Goal: Check status: Check status

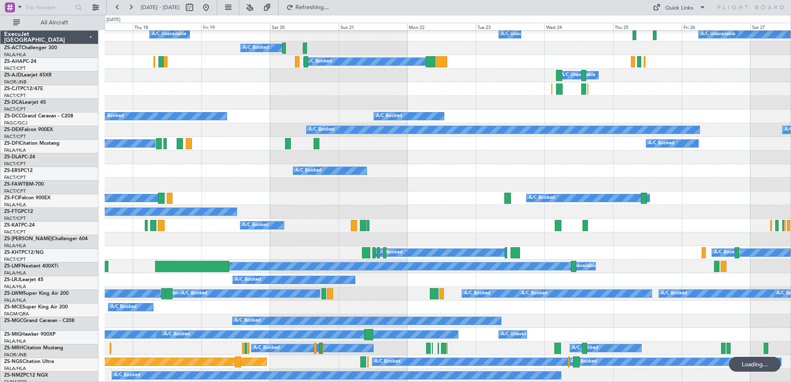
scroll to position [221, 0]
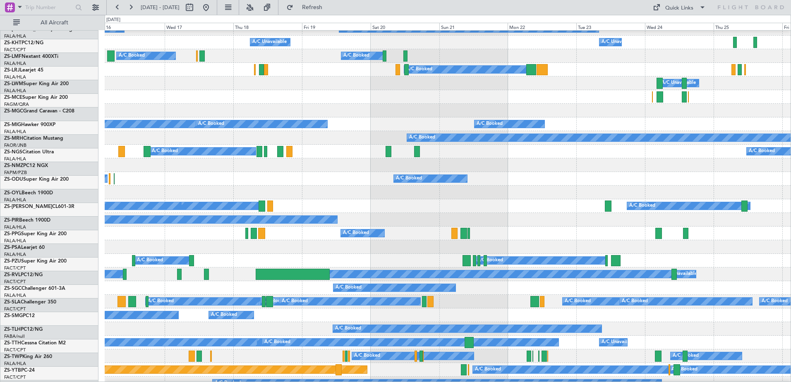
click at [355, 104] on div at bounding box center [448, 97] width 686 height 14
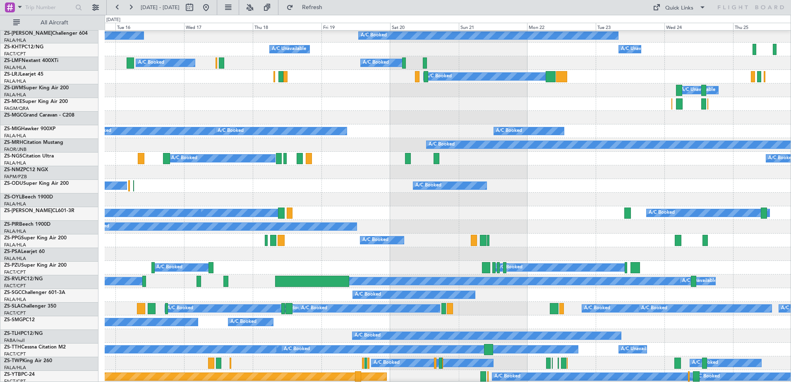
scroll to position [207, 0]
click at [209, 102] on div "A/C Booked" at bounding box center [448, 104] width 686 height 14
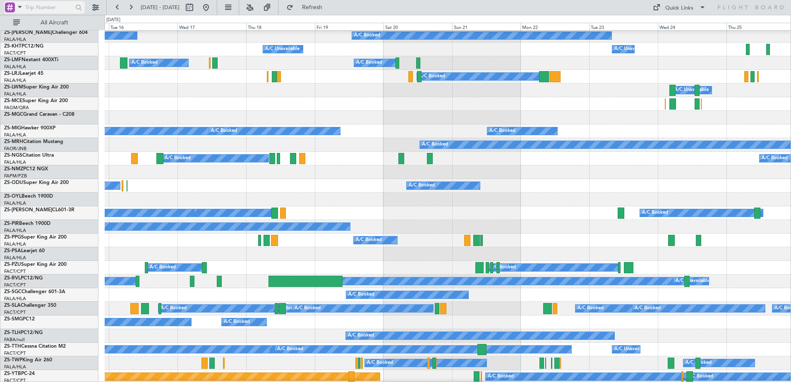
click at [18, 7] on span at bounding box center [20, 7] width 10 height 10
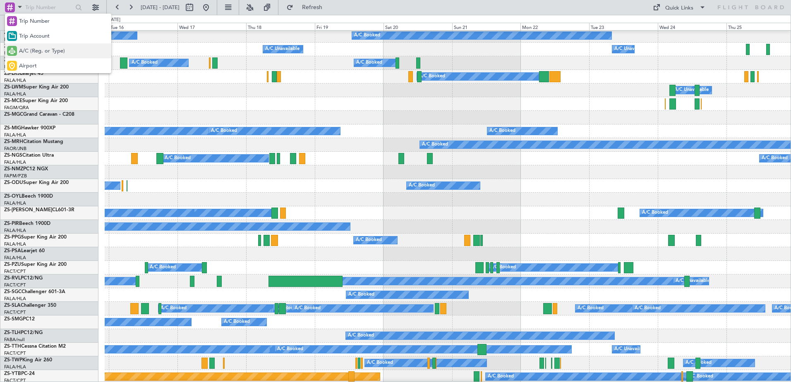
click at [48, 49] on span "A/C (Reg. or Type)" at bounding box center [42, 51] width 46 height 8
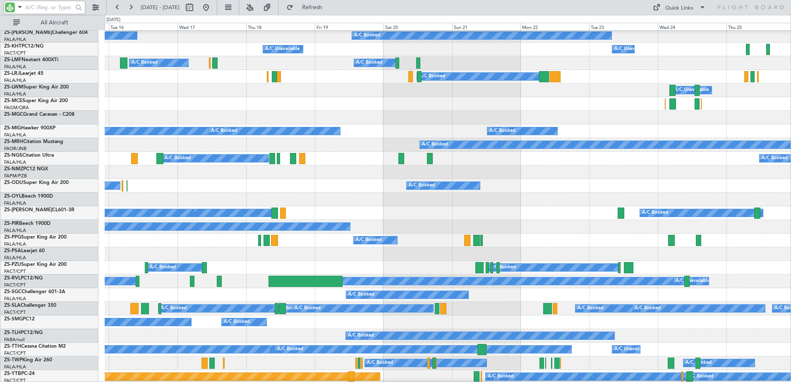
click at [40, 7] on input "text" at bounding box center [49, 7] width 48 height 12
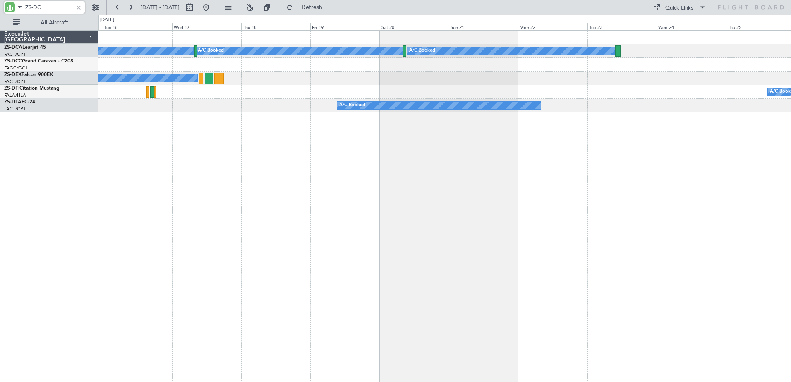
scroll to position [0, 0]
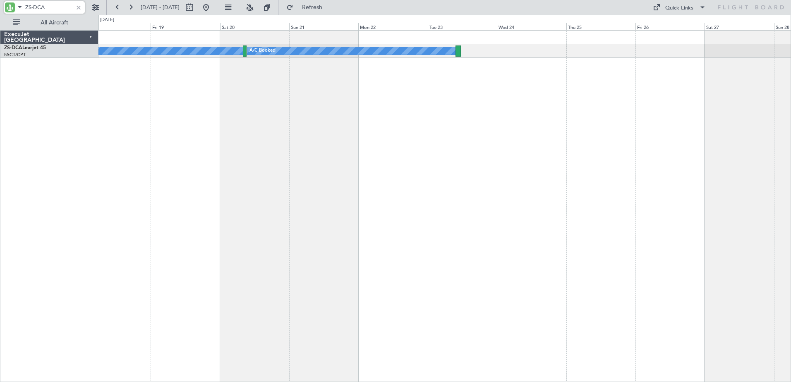
click at [279, 171] on div "A/C Booked A/C Booked A/C Booked A/C Booked A/C Booked" at bounding box center [445, 206] width 693 height 352
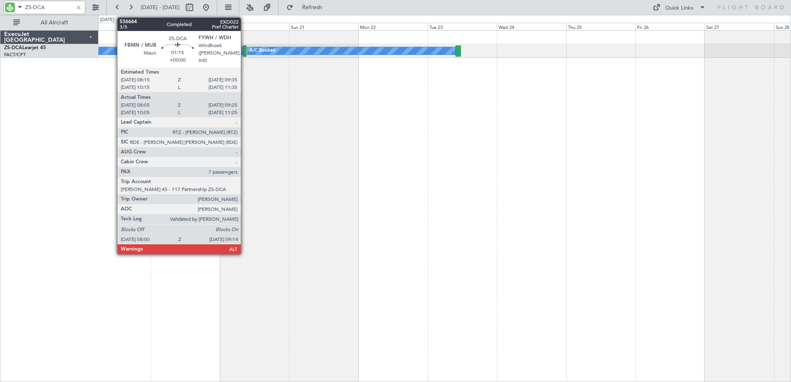
click at [245, 50] on div at bounding box center [245, 51] width 4 height 11
type input "ZS-DCA"
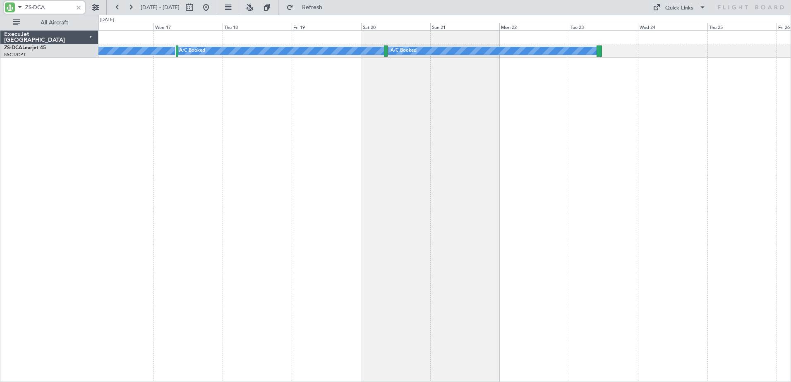
click at [351, 121] on div "A/C Booked A/C Booked A/C Booked A/C Booked A/C Booked" at bounding box center [445, 206] width 693 height 352
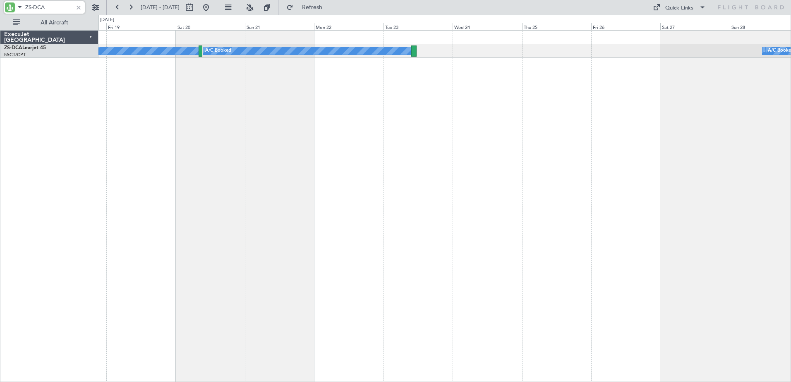
click at [281, 167] on div "A/C Booked A/C Booked A/C Booked A/C Booked A/C Booked" at bounding box center [445, 206] width 693 height 352
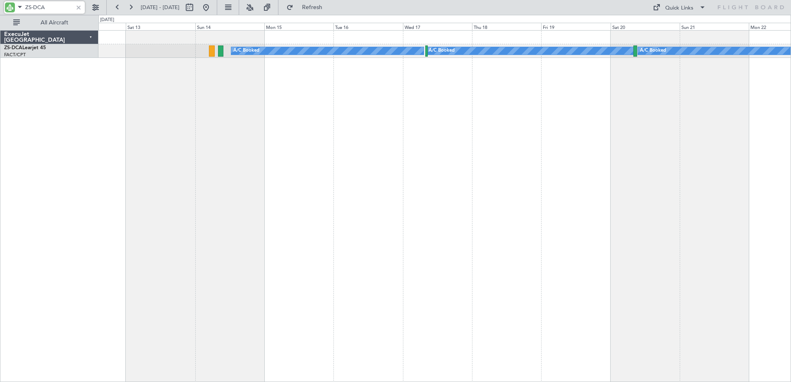
click at [614, 137] on div "A/C Booked A/C Booked A/C Booked" at bounding box center [445, 206] width 693 height 352
click at [78, 7] on div at bounding box center [78, 7] width 9 height 9
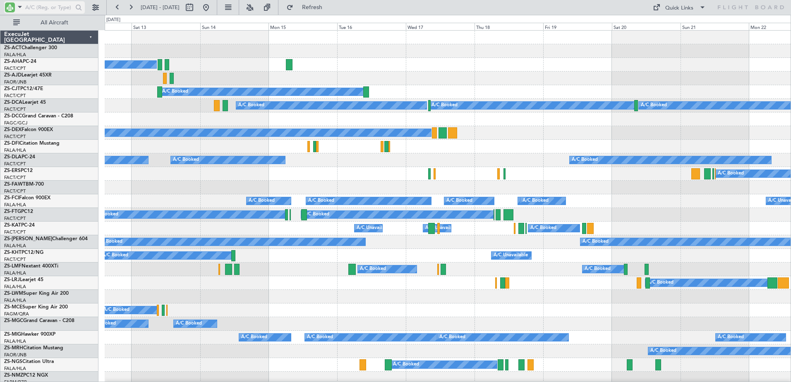
click at [17, 5] on span at bounding box center [20, 7] width 10 height 10
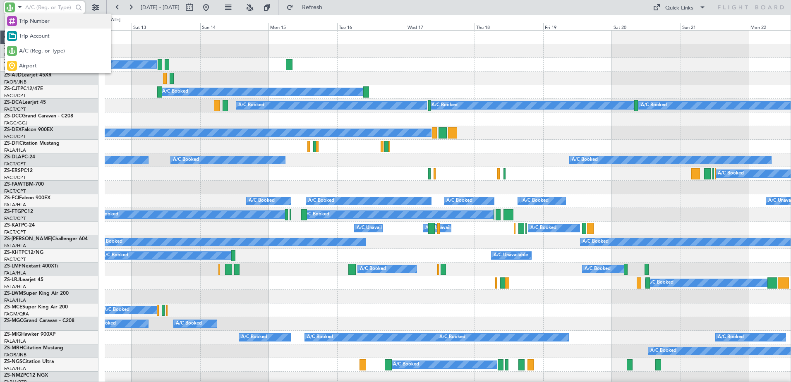
click at [33, 22] on span "Trip Number" at bounding box center [34, 21] width 31 height 8
